Goal: Information Seeking & Learning: Find specific page/section

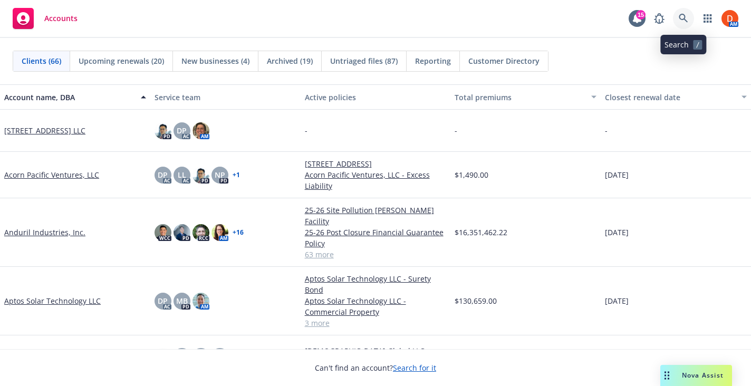
click at [678, 14] on link at bounding box center [683, 18] width 21 height 21
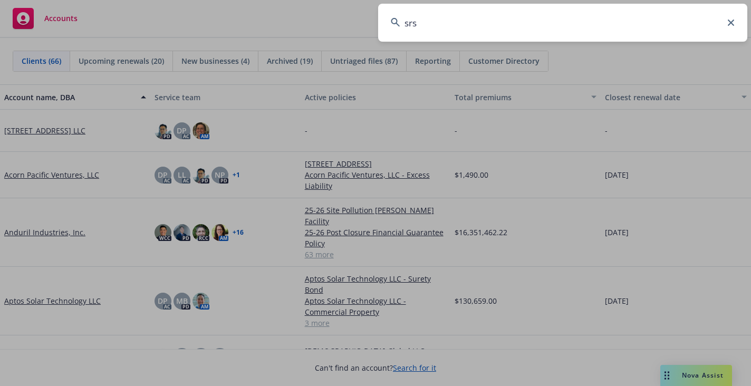
type input "srsc"
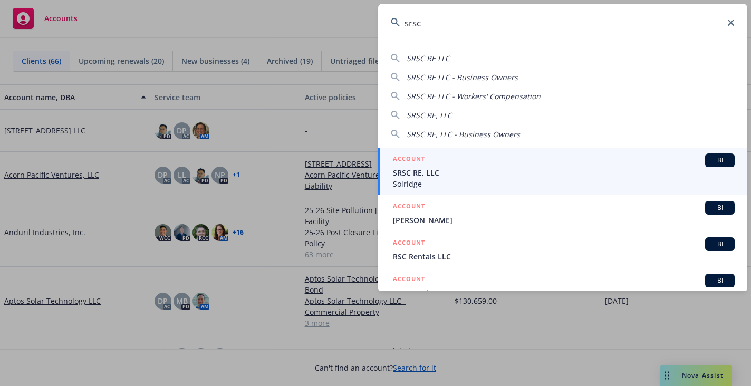
click at [553, 177] on span "SRSC RE, LLC" at bounding box center [564, 172] width 342 height 11
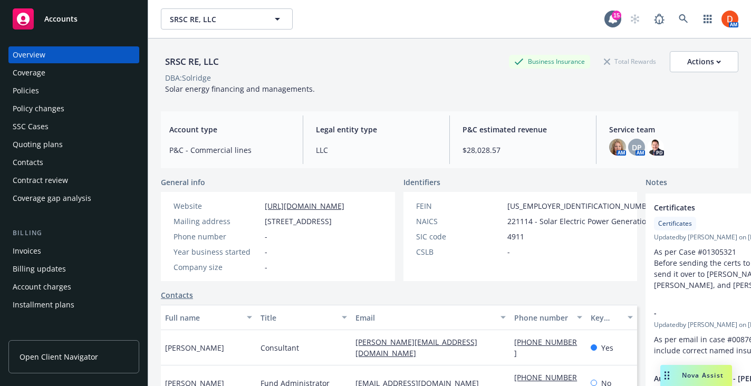
click at [82, 153] on div "Overview Coverage Policies Policy changes SSC Cases Quoting plans Contacts Cont…" at bounding box center [73, 126] width 131 height 160
click at [83, 144] on div "Quoting plans" at bounding box center [74, 144] width 122 height 17
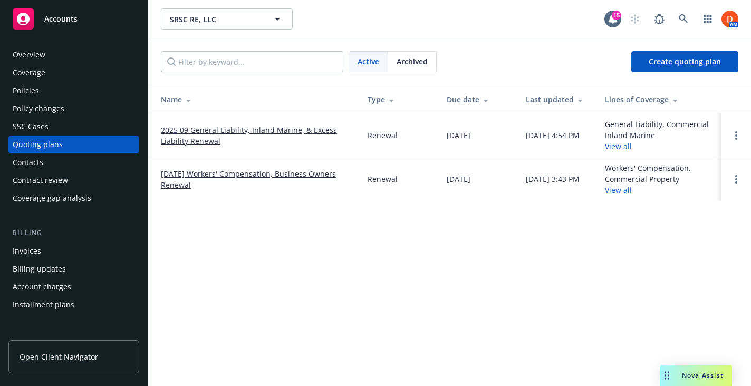
click at [206, 127] on link "2025 09 General Liability, Inland Marine, & Excess Liability Renewal" at bounding box center [256, 135] width 190 height 22
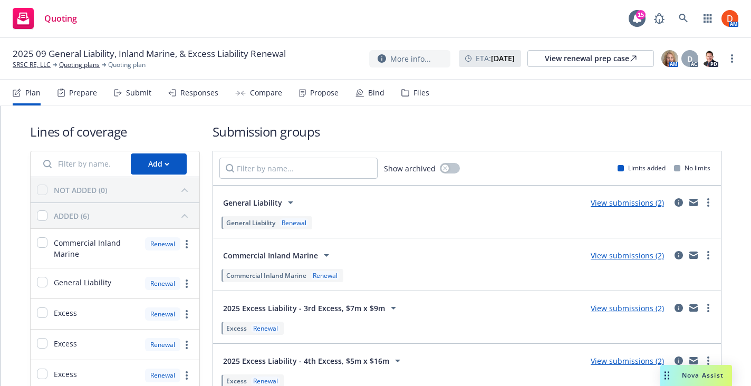
click at [328, 100] on div "Propose" at bounding box center [319, 92] width 40 height 25
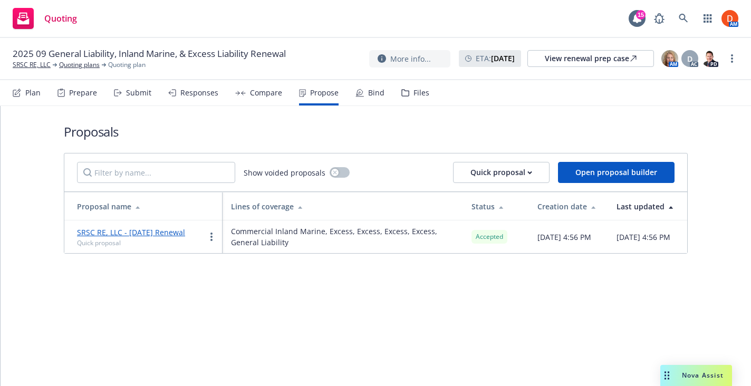
click at [371, 95] on div "Bind" at bounding box center [376, 93] width 16 height 8
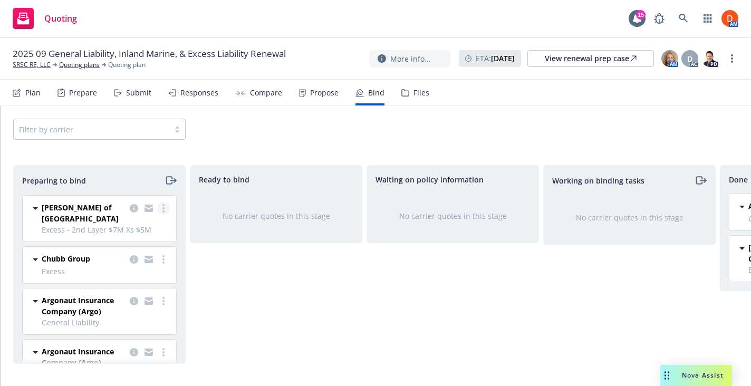
click at [158, 207] on link "more" at bounding box center [163, 208] width 13 height 13
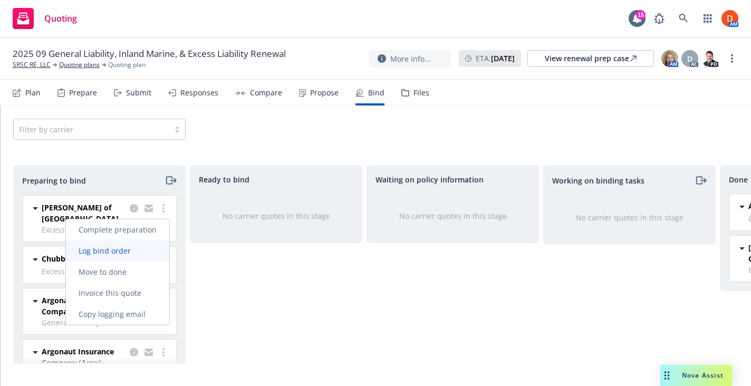
click at [137, 261] on link "Log bind order" at bounding box center [117, 250] width 103 height 21
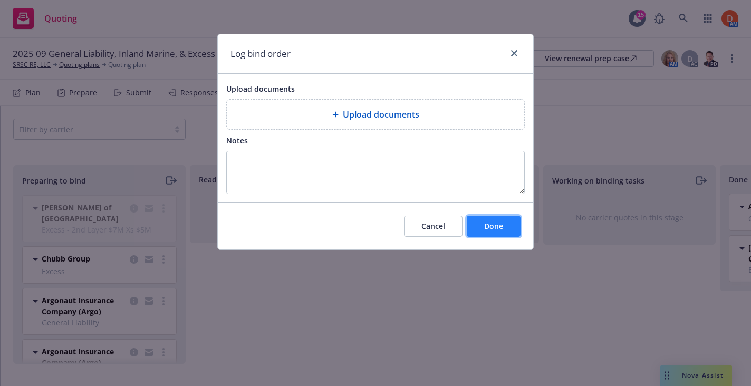
click at [486, 227] on span "Done" at bounding box center [493, 226] width 19 height 10
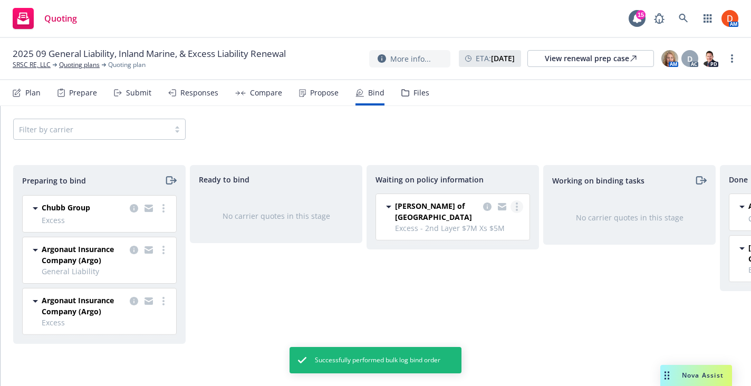
click at [513, 203] on link "more" at bounding box center [517, 206] width 13 height 13
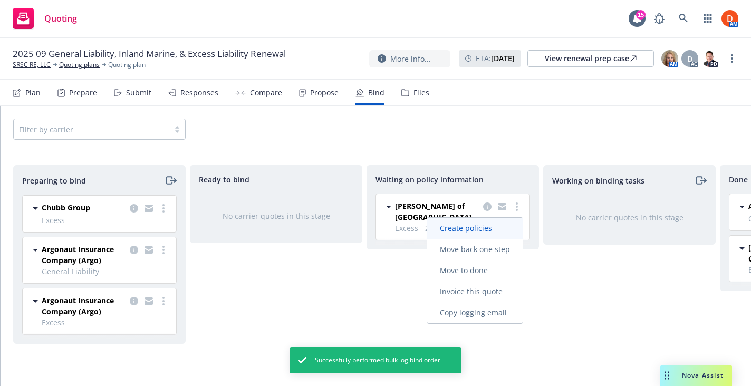
click at [495, 232] on span "Create policies" at bounding box center [466, 228] width 78 height 10
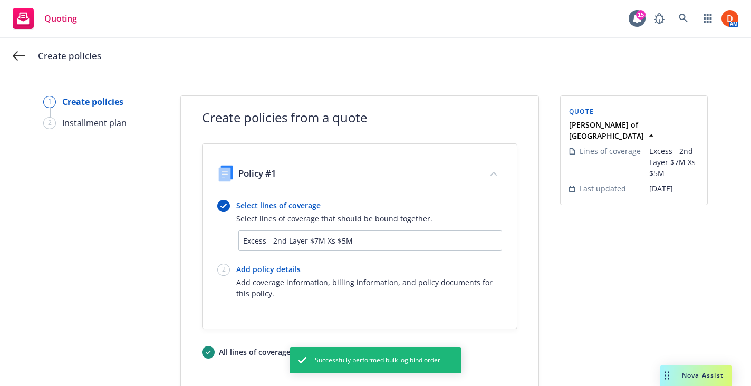
click at [262, 267] on link "Add policy details" at bounding box center [369, 269] width 266 height 11
select select "12"
select select "CA"
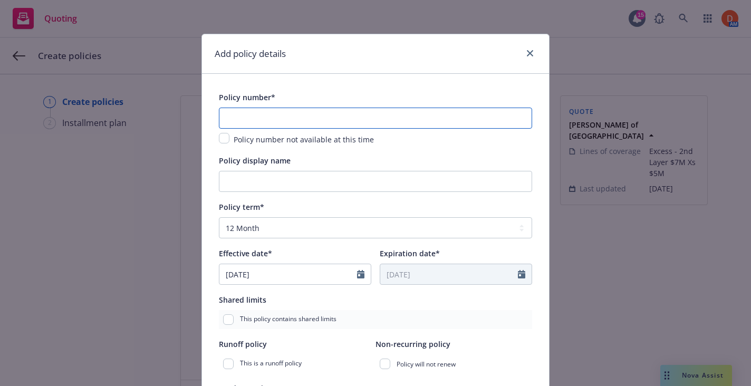
click at [355, 117] on input "text" at bounding box center [375, 118] width 313 height 21
paste input "CSIXEL00942-00"
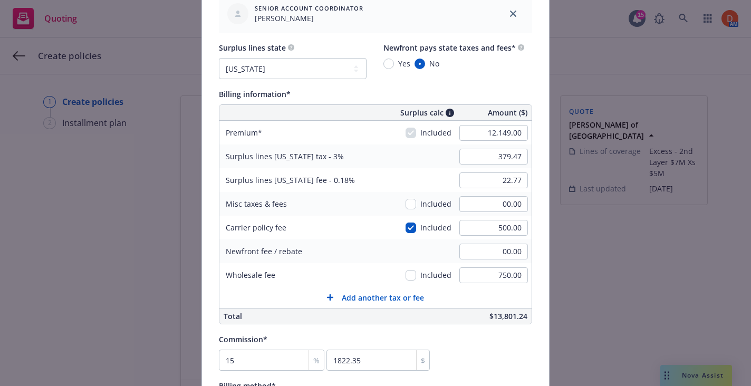
scroll to position [613, 0]
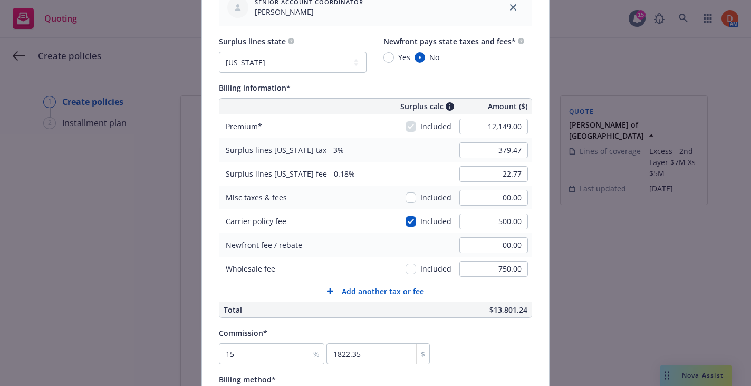
type input "CSIXEL00942-00"
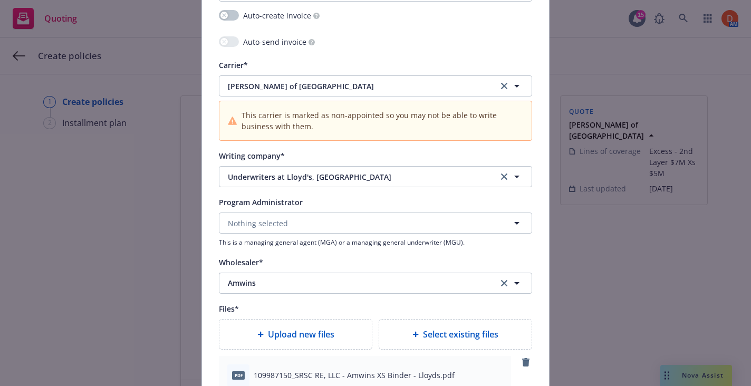
scroll to position [1171, 0]
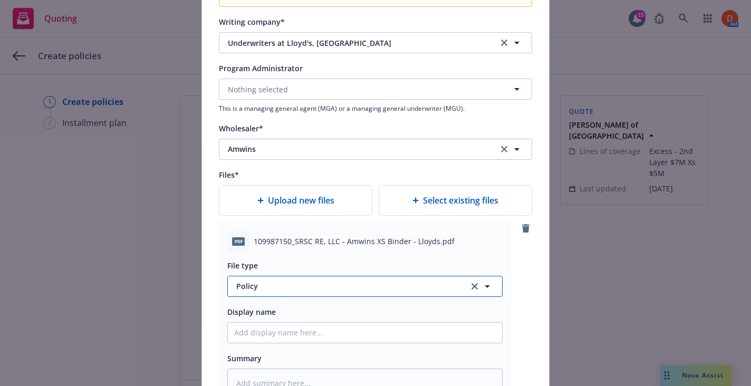
click at [301, 287] on span "Policy" at bounding box center [346, 286] width 220 height 11
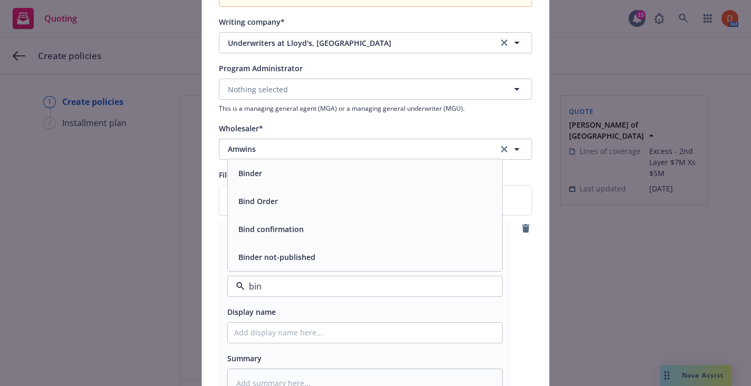
type input "bind"
click at [316, 165] on div "Binder" at bounding box center [365, 173] width 274 height 28
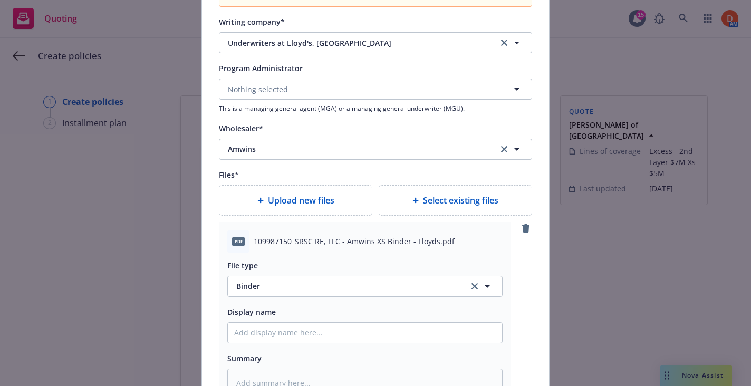
scroll to position [1414, 0]
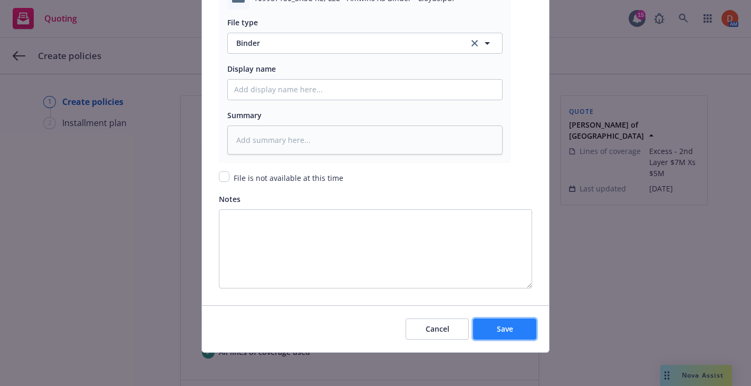
click at [524, 321] on button "Save" at bounding box center [504, 329] width 63 height 21
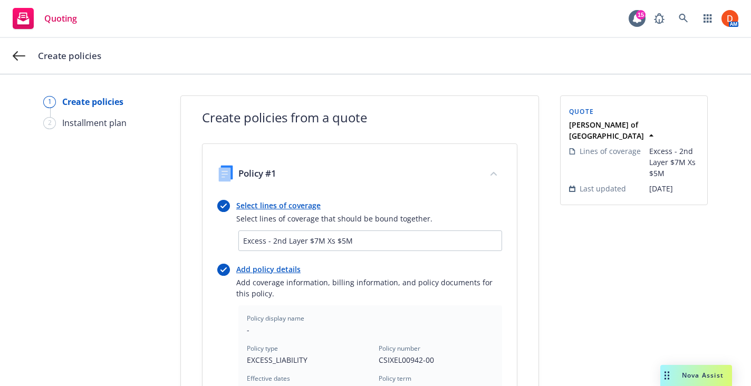
type textarea "x"
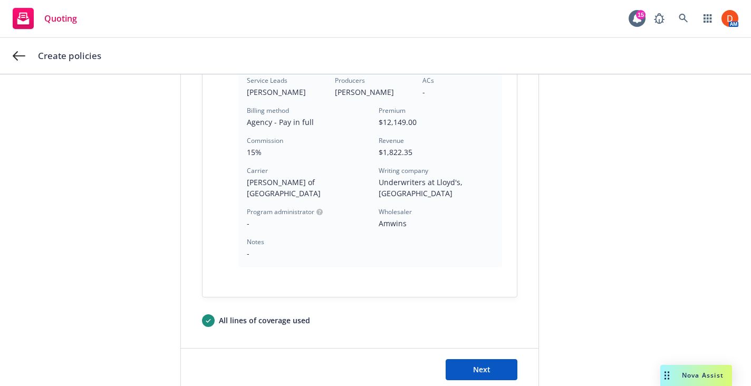
scroll to position [343, 0]
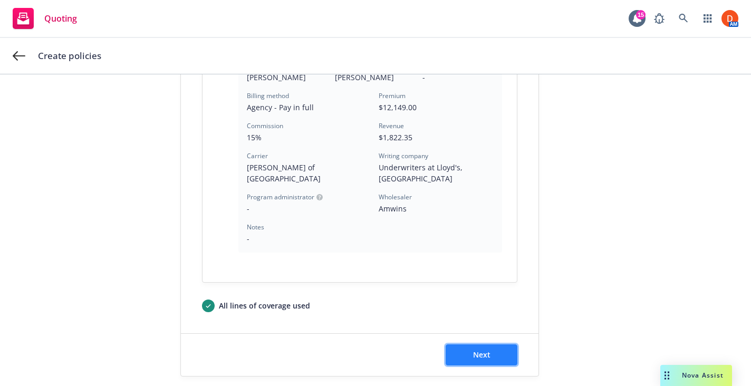
click at [477, 344] on button "Next" at bounding box center [482, 354] width 72 height 21
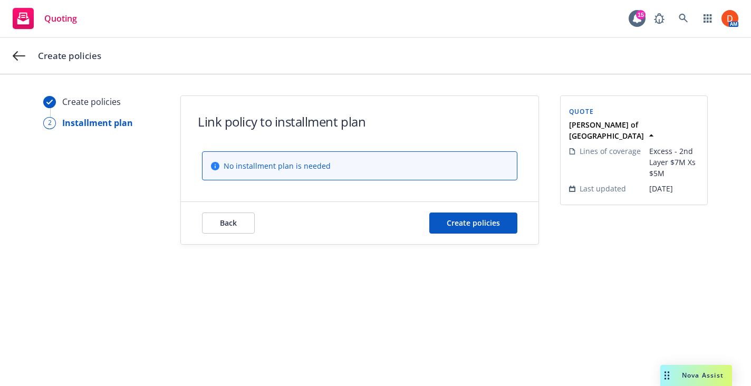
scroll to position [0, 0]
click at [464, 229] on button "Create policies" at bounding box center [473, 223] width 88 height 21
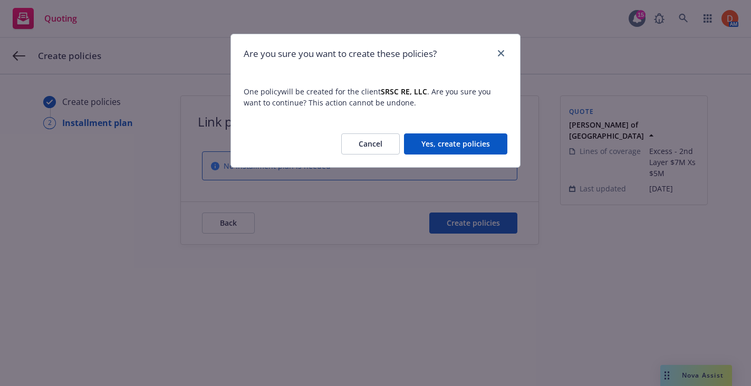
click at [444, 142] on button "Yes, create policies" at bounding box center [455, 143] width 103 height 21
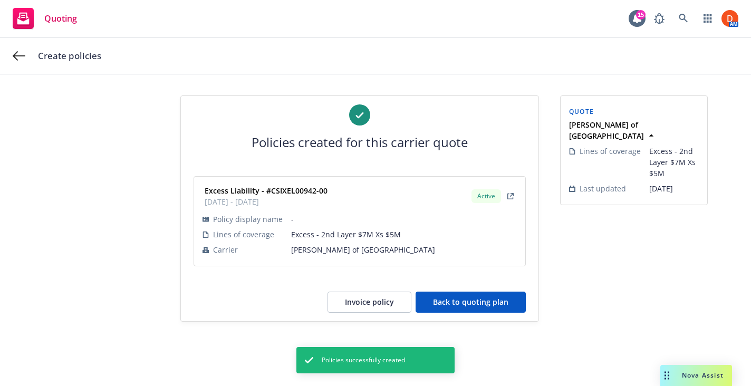
click at [487, 305] on button "Back to quoting plan" at bounding box center [471, 302] width 110 height 21
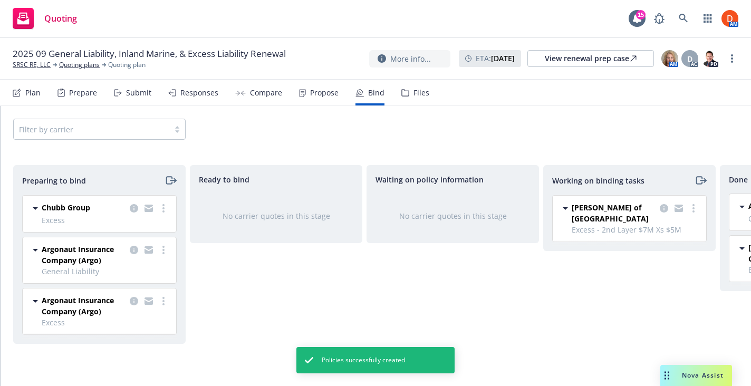
scroll to position [0, 82]
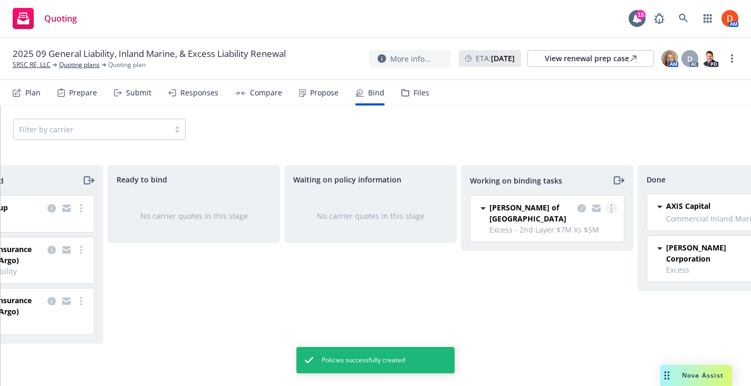
click at [612, 203] on link "more" at bounding box center [611, 208] width 13 height 13
click at [598, 243] on link "Move to done" at bounding box center [569, 250] width 95 height 21
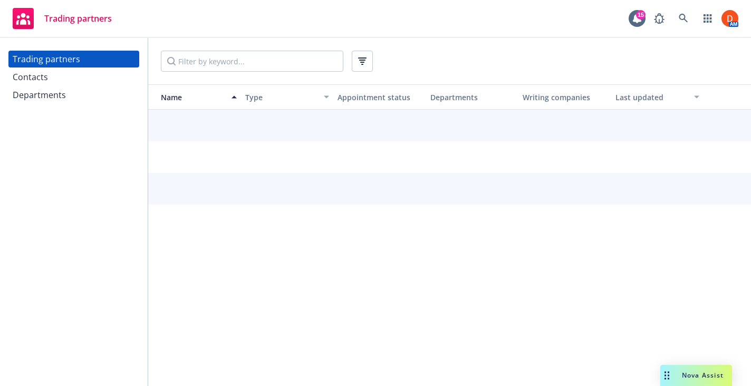
click at [83, 98] on div "Departments" at bounding box center [74, 94] width 122 height 17
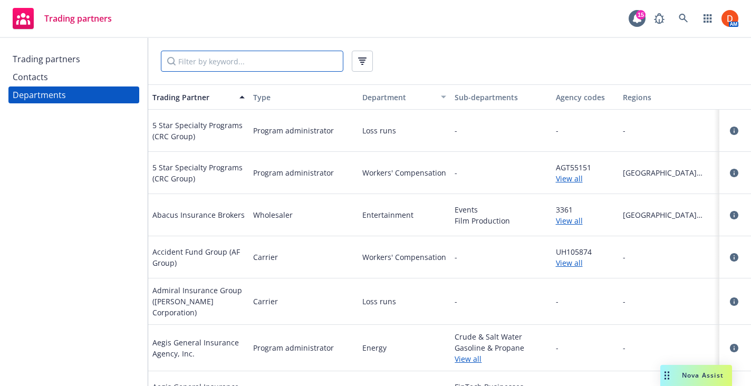
click at [212, 68] on input "Filter by keyword..." at bounding box center [252, 61] width 182 height 21
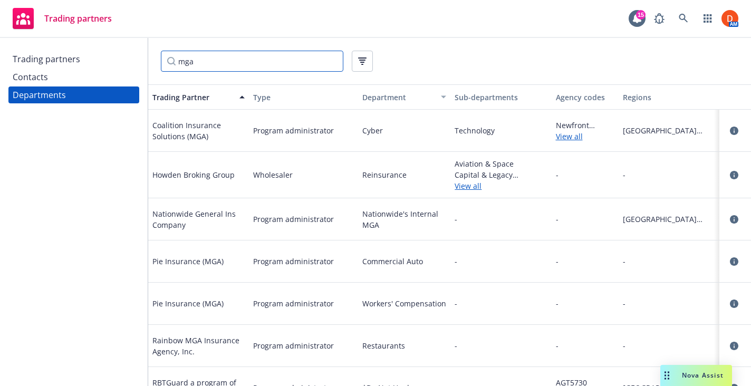
scroll to position [23, 0]
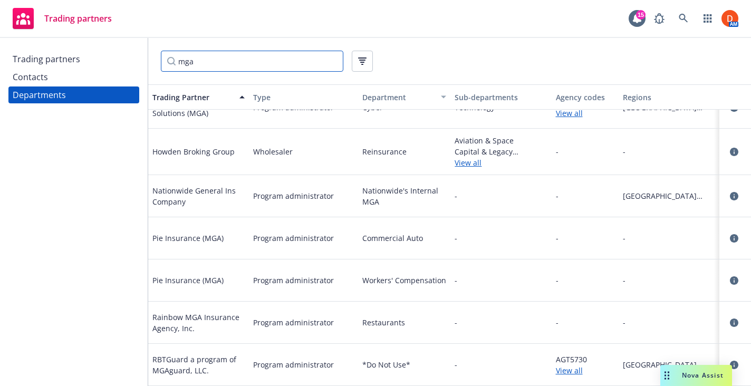
click at [279, 65] on input "mga" at bounding box center [252, 61] width 182 height 21
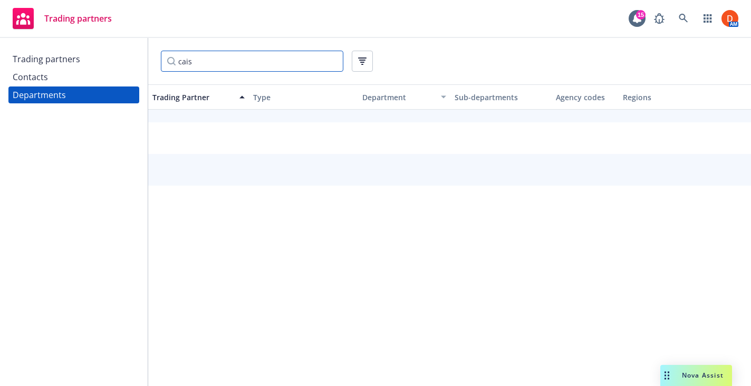
scroll to position [0, 0]
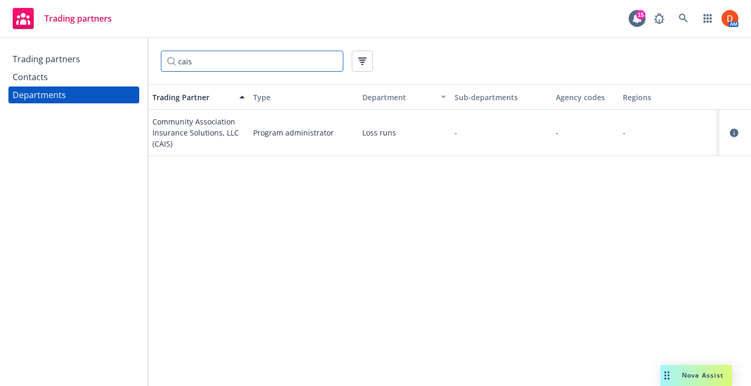
type input "cais"
click at [90, 56] on div "Trading partners" at bounding box center [74, 59] width 122 height 17
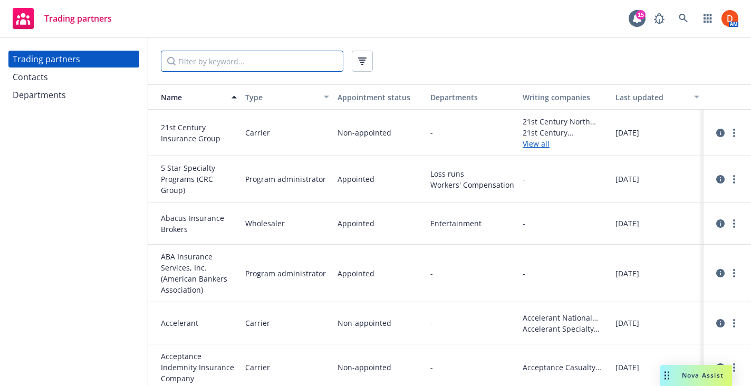
click at [204, 63] on input "Filter by keyword..." at bounding box center [252, 61] width 182 height 21
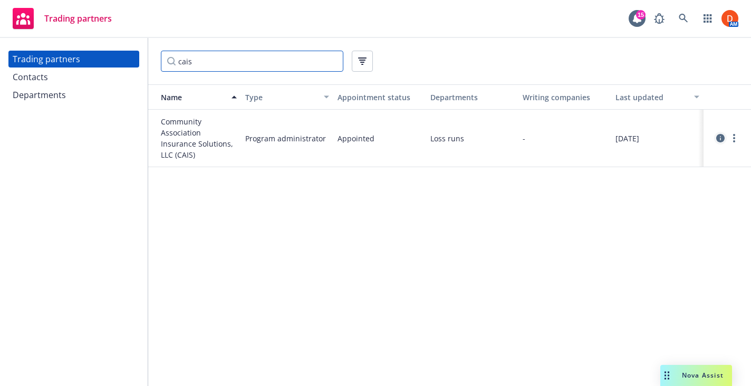
type input "cais"
click at [719, 134] on icon "circleInformation" at bounding box center [720, 138] width 8 height 8
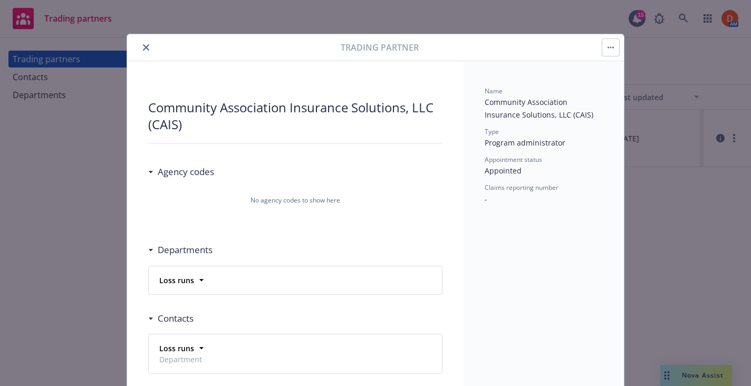
click at [143, 45] on icon "close" at bounding box center [146, 47] width 6 height 6
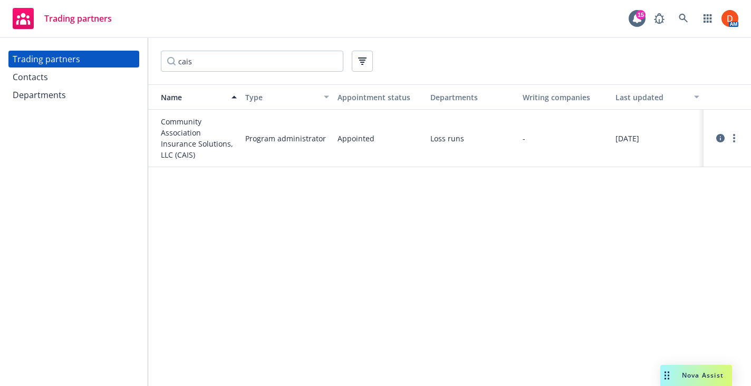
click at [76, 100] on div "Departments" at bounding box center [74, 94] width 122 height 17
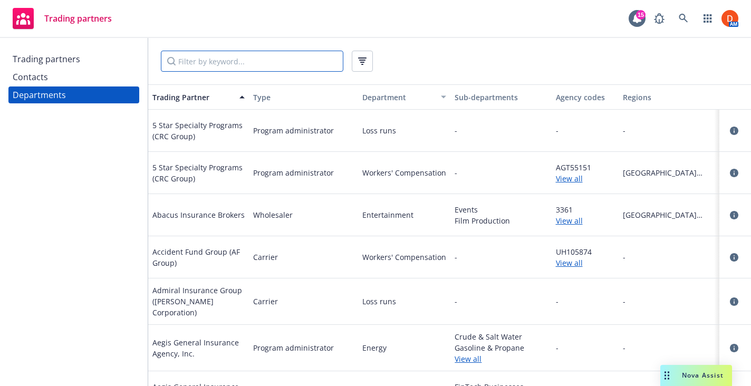
click at [196, 66] on input "Filter by keyword..." at bounding box center [252, 61] width 182 height 21
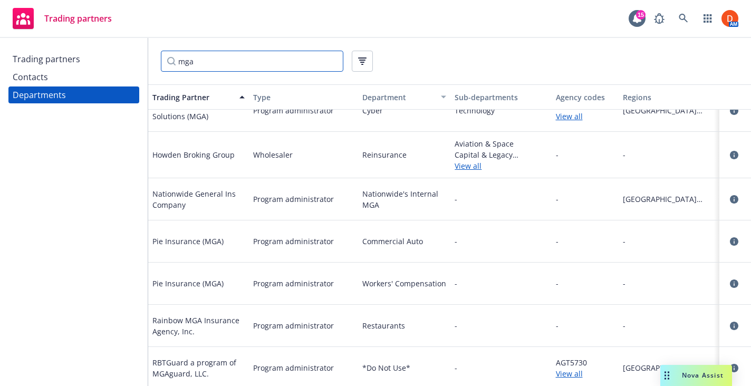
scroll to position [23, 0]
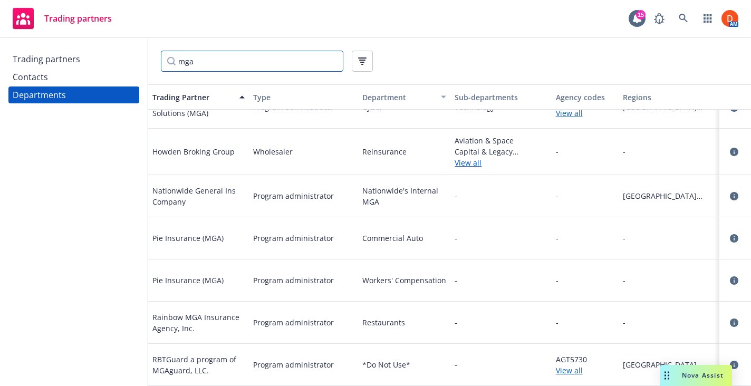
click at [211, 65] on input "mga" at bounding box center [252, 61] width 182 height 21
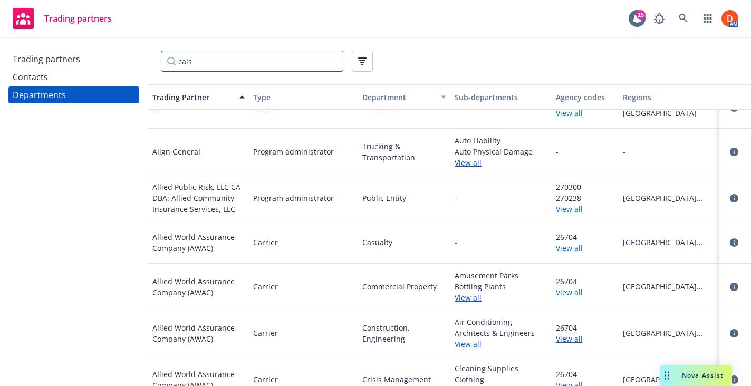
scroll to position [0, 0]
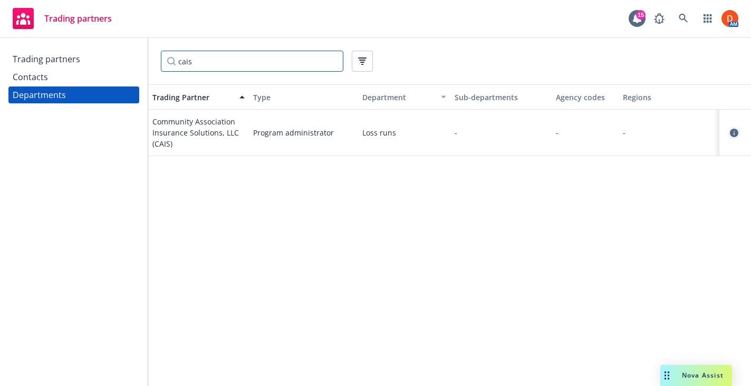
type input "cais"
click at [734, 137] on link "circleInformation" at bounding box center [734, 133] width 13 height 13
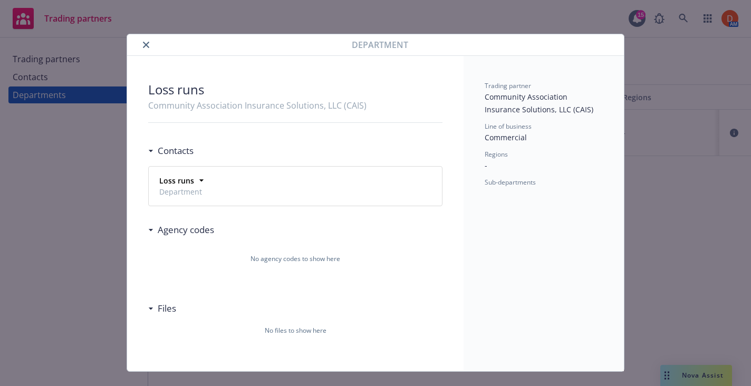
scroll to position [20, 0]
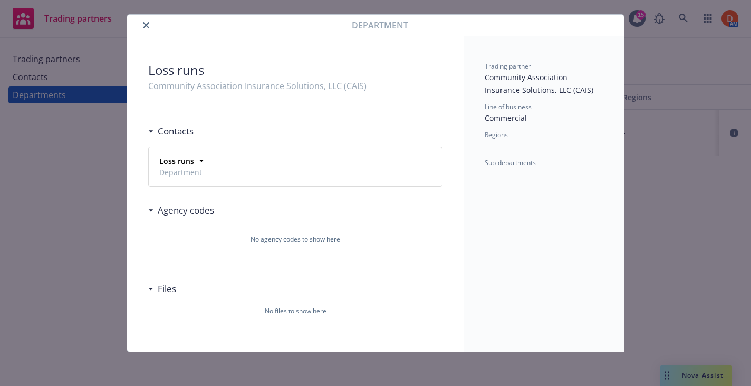
click at [150, 30] on button "close" at bounding box center [146, 25] width 13 height 13
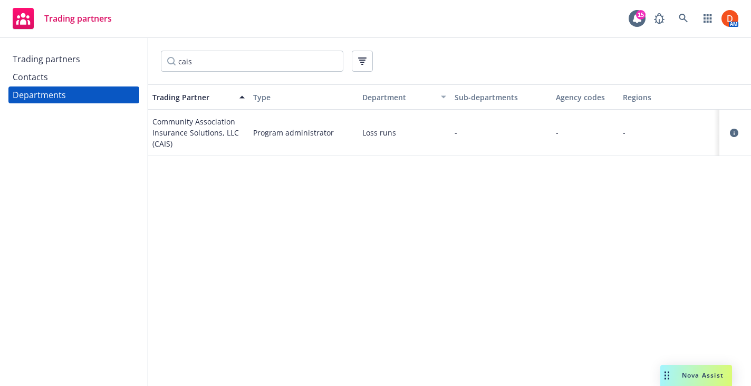
click at [81, 60] on div "Trading partners" at bounding box center [74, 59] width 122 height 17
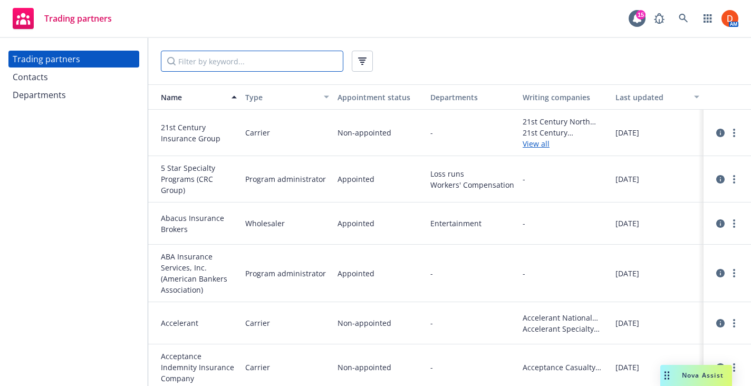
click at [214, 55] on input "Filter by keyword..." at bounding box center [252, 61] width 182 height 21
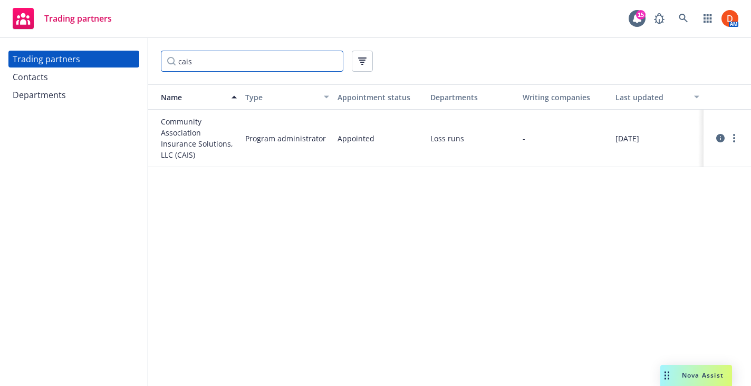
type input "cais"
